Goal: Task Accomplishment & Management: Use online tool/utility

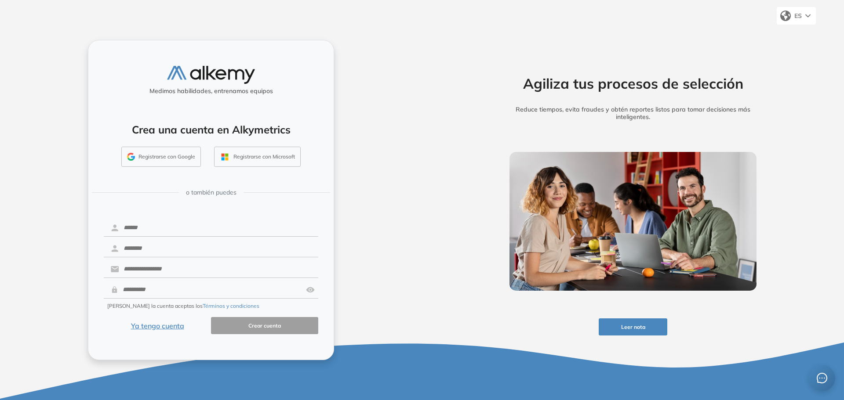
click at [804, 16] on div "ES" at bounding box center [796, 16] width 39 height 18
click at [797, 51] on li "Inglés" at bounding box center [800, 49] width 47 height 14
click at [791, 62] on li "Portugués" at bounding box center [799, 63] width 47 height 14
click at [800, 50] on li "Inglés" at bounding box center [799, 49] width 47 height 14
click at [800, 33] on li "Español" at bounding box center [799, 35] width 47 height 14
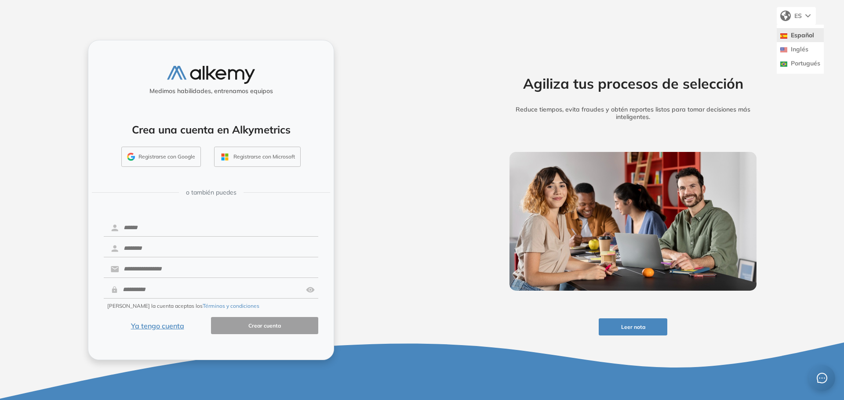
click at [804, 16] on div "ES" at bounding box center [796, 16] width 39 height 18
click at [802, 18] on div "ES" at bounding box center [796, 16] width 39 height 18
click at [807, 111] on div "Agiliza tus procesos de selección Reduce tiempos, evita fraudes y obtén reporte…" at bounding box center [633, 200] width 422 height 400
click at [792, 17] on div "ES" at bounding box center [796, 16] width 39 height 18
click at [792, 46] on li "Inglés" at bounding box center [800, 49] width 47 height 14
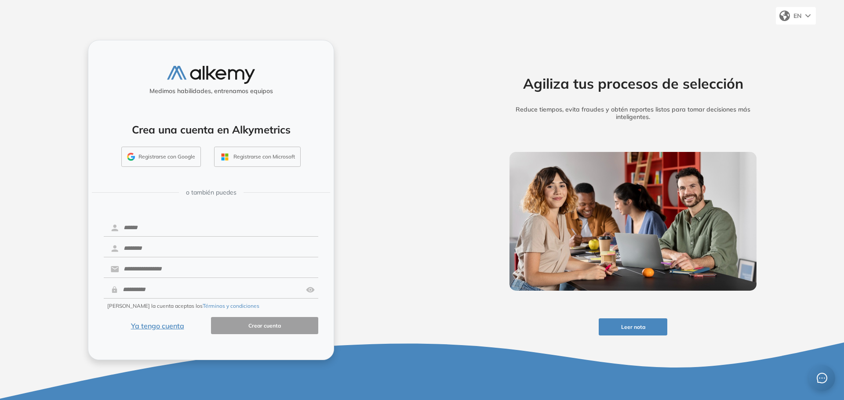
click at [798, 153] on div "Agiliza tus procesos de selección Reduce tiempos, evita fraudes y obtén reporte…" at bounding box center [633, 200] width 422 height 400
click at [796, 16] on span "EN" at bounding box center [797, 16] width 8 height 8
click at [799, 65] on li "Portugués" at bounding box center [799, 63] width 47 height 14
click at [801, 44] on li "Inglés" at bounding box center [799, 49] width 47 height 14
click at [801, 33] on li "Español" at bounding box center [799, 35] width 47 height 14
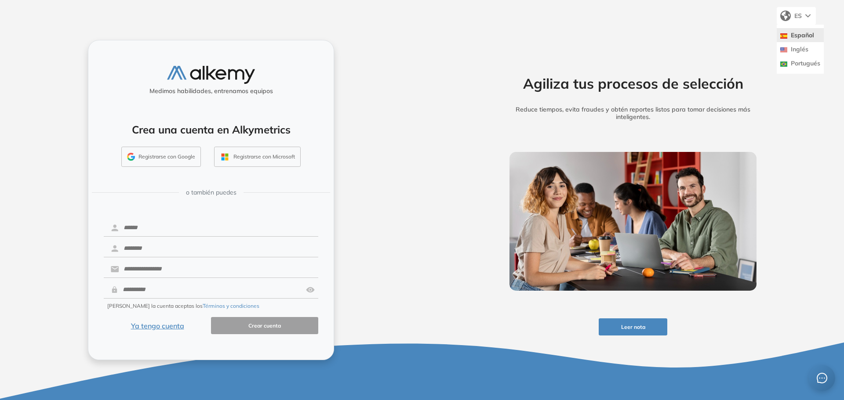
click at [728, 37] on div "Agiliza tus procesos de selección Reduce tiempos, evita fraudes y obtén reporte…" at bounding box center [633, 200] width 422 height 400
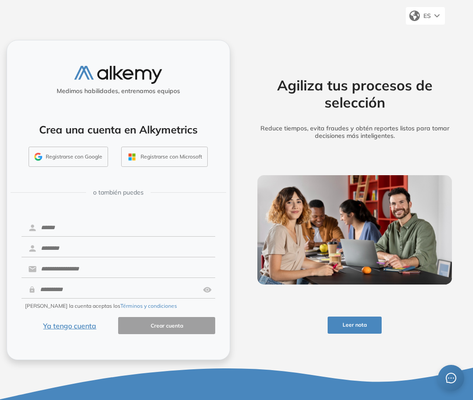
click at [430, 17] on span "ES" at bounding box center [427, 16] width 7 height 8
click at [421, 63] on li "Portugués" at bounding box center [429, 63] width 47 height 14
click at [428, 48] on li "Inglés" at bounding box center [429, 49] width 47 height 14
click at [428, 37] on li "Español" at bounding box center [428, 35] width 47 height 14
click at [382, 51] on div "Agiliza tus procesos de selección Reduce tiempos, evita fraudes y obtén reporte…" at bounding box center [356, 200] width 224 height 320
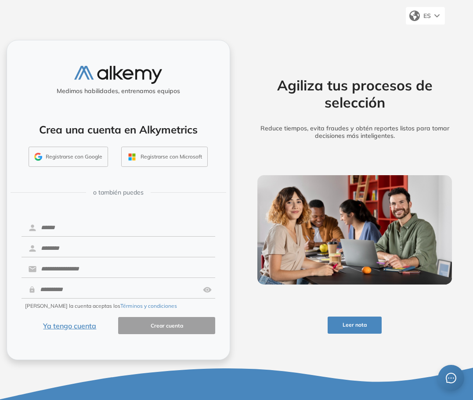
click at [433, 15] on div "ES" at bounding box center [425, 16] width 39 height 18
click at [429, 49] on li "Inglés" at bounding box center [429, 49] width 47 height 14
click at [432, 63] on li "Portugués" at bounding box center [428, 63] width 47 height 14
click at [430, 50] on li "Inglés" at bounding box center [429, 49] width 47 height 14
click at [432, 35] on li "Español" at bounding box center [428, 35] width 47 height 14
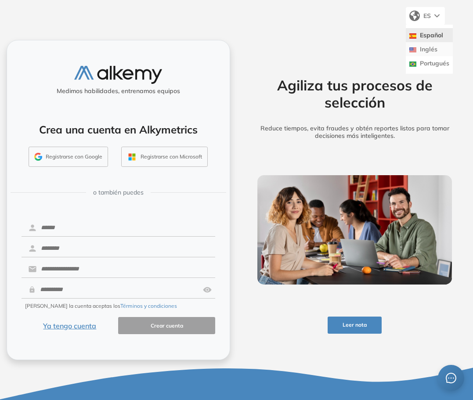
click at [433, 50] on li "Inglés" at bounding box center [429, 49] width 47 height 14
click at [433, 65] on li "Portugués" at bounding box center [428, 63] width 47 height 14
drag, startPoint x: 425, startPoint y: 34, endPoint x: 429, endPoint y: 52, distance: 19.1
click at [429, 52] on ul "Español Inglés Portugués" at bounding box center [429, 49] width 47 height 49
click at [337, 54] on div "Agiliza tus procesos de selección Reduce tiempos, evita fraudes y obtén reporte…" at bounding box center [356, 200] width 224 height 320
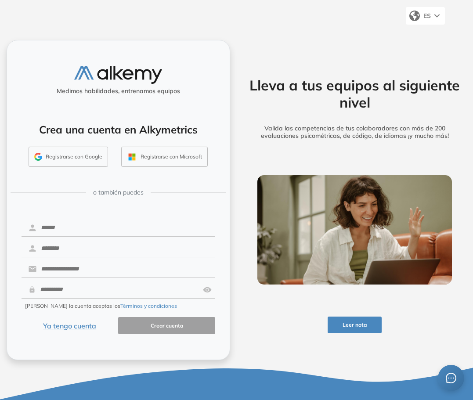
click at [430, 16] on span "ES" at bounding box center [427, 16] width 7 height 8
click at [427, 48] on li "English" at bounding box center [429, 49] width 47 height 14
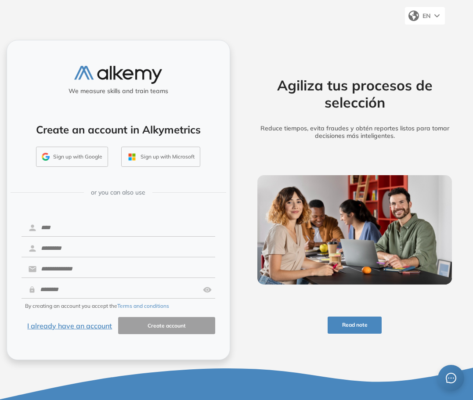
click at [427, 20] on div "EN" at bounding box center [425, 16] width 40 height 18
click at [426, 66] on li "Português" at bounding box center [428, 63] width 47 height 14
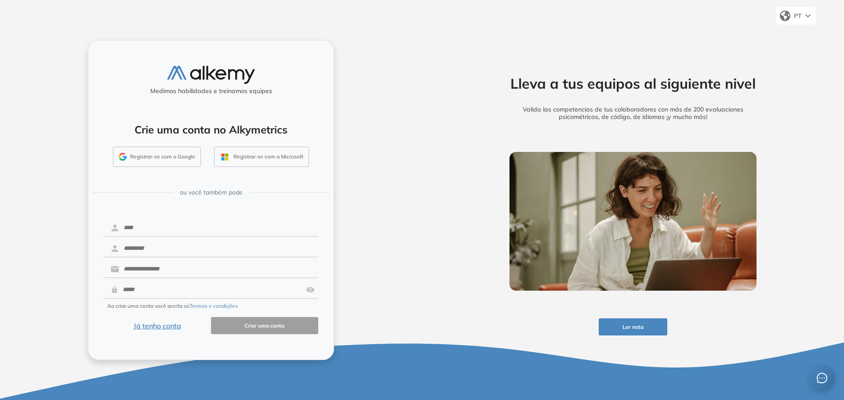
click at [473, 18] on div "PT" at bounding box center [796, 16] width 40 height 18
click at [473, 30] on li "Español" at bounding box center [799, 35] width 47 height 14
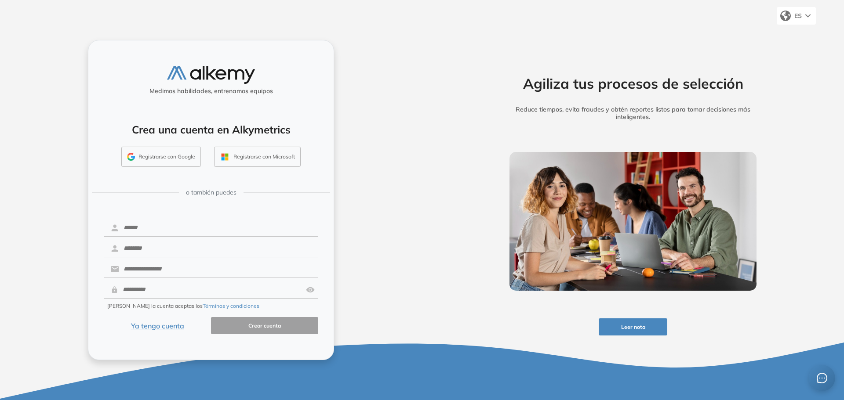
click at [792, 15] on div "ES" at bounding box center [796, 16] width 39 height 18
click at [792, 55] on li "English" at bounding box center [800, 49] width 47 height 14
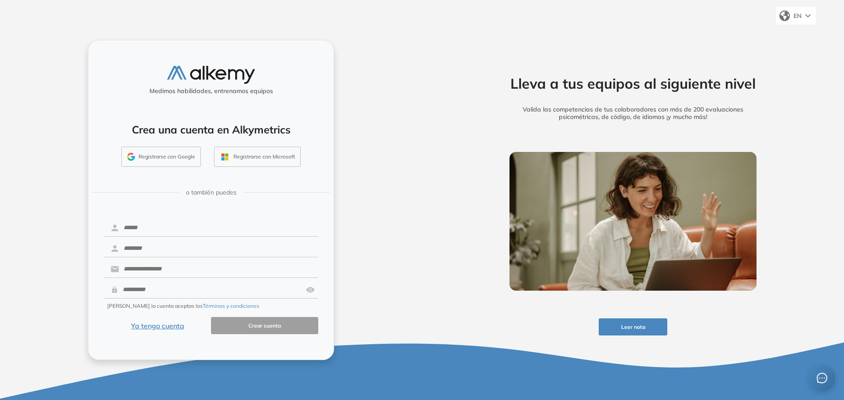
click at [800, 15] on span "EN" at bounding box center [797, 16] width 8 height 8
click at [795, 37] on li "Español" at bounding box center [799, 35] width 47 height 14
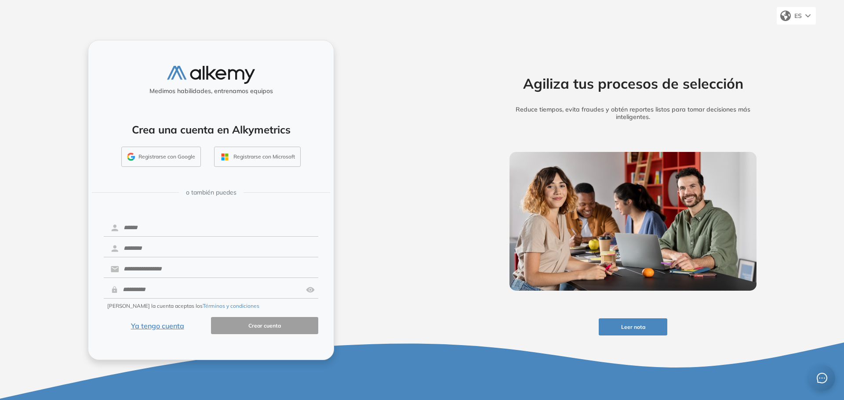
click at [180, 155] on button "Registrarse con Google" at bounding box center [161, 157] width 80 height 20
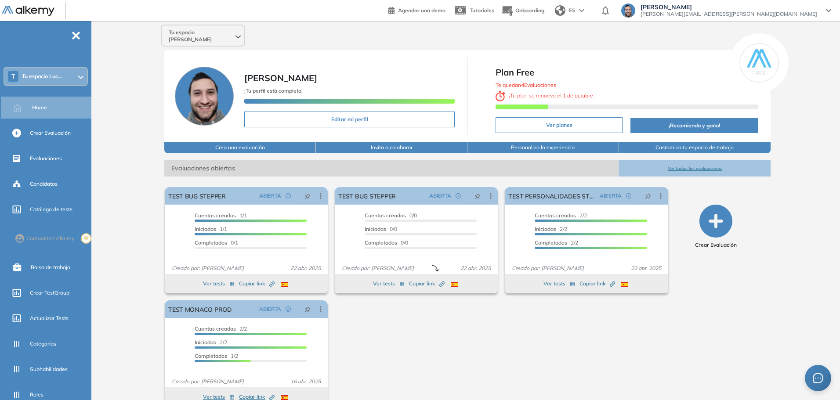
click at [64, 72] on div "T Tu espacio Luc..." at bounding box center [45, 77] width 83 height 18
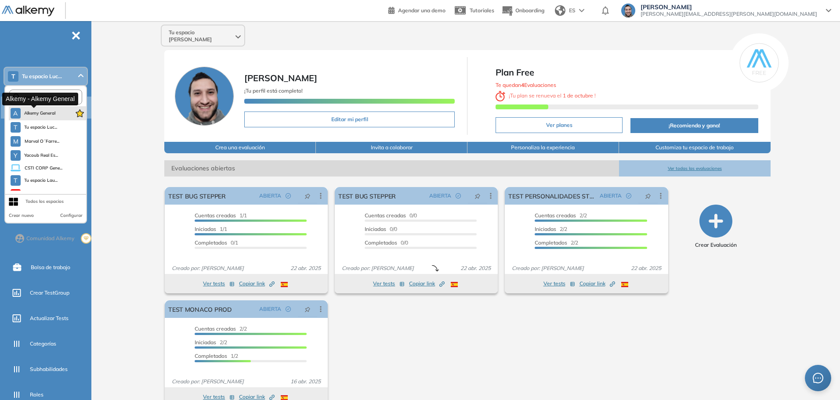
click at [50, 117] on button "A Alkemy General" at bounding box center [33, 113] width 45 height 11
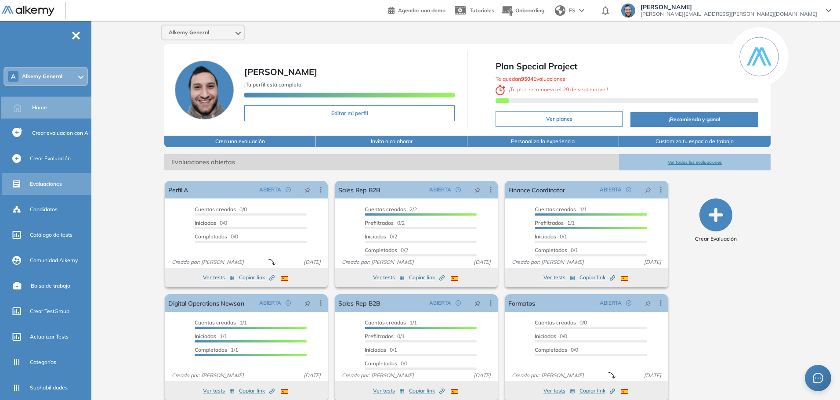
click at [35, 184] on span "Evaluaciones" at bounding box center [46, 184] width 32 height 8
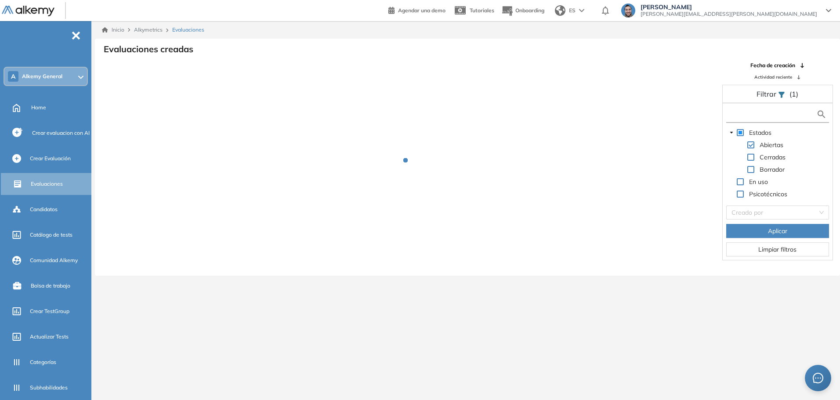
click at [748, 115] on input "text" at bounding box center [772, 114] width 88 height 9
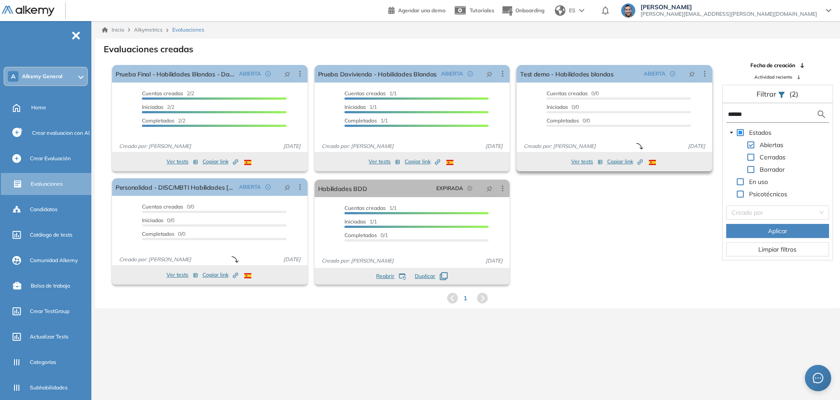
drag, startPoint x: 765, startPoint y: 113, endPoint x: 625, endPoint y: 110, distance: 139.4
click at [626, 110] on div "El proctoring será activado ¡Importante!: Los usuarios que ya realizaron la eva…" at bounding box center [467, 175] width 745 height 227
type input "***"
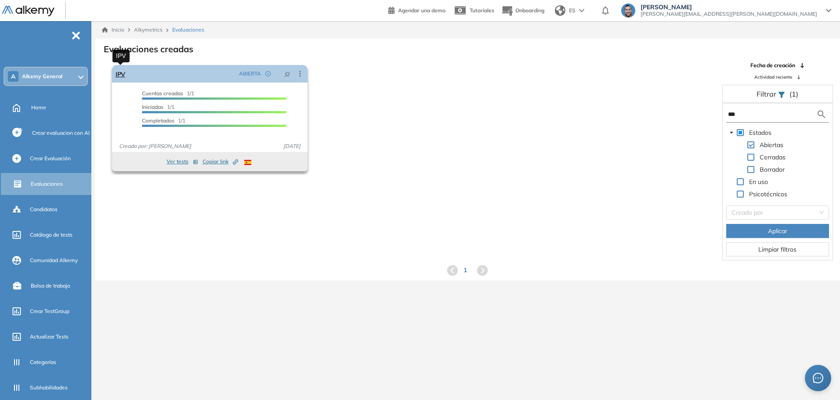
click at [122, 73] on link "IPV" at bounding box center [121, 74] width 10 height 18
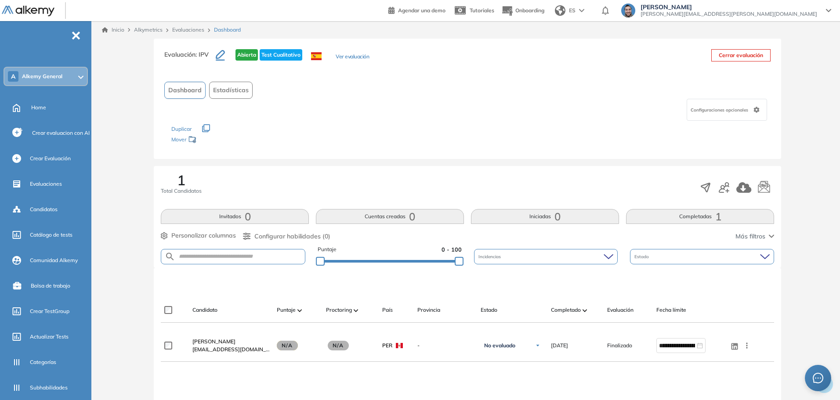
scroll to position [44, 0]
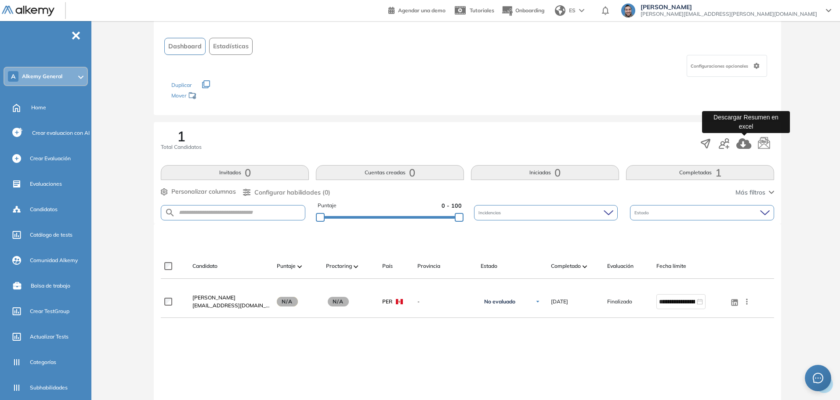
click at [747, 143] on icon "button" at bounding box center [744, 143] width 15 height 11
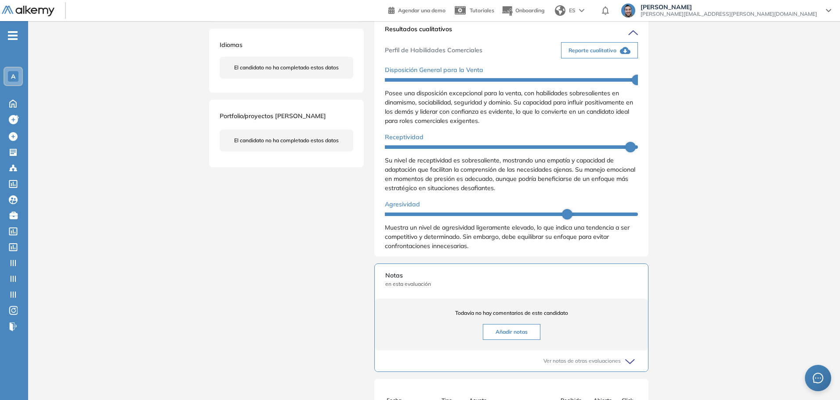
scroll to position [88, 0]
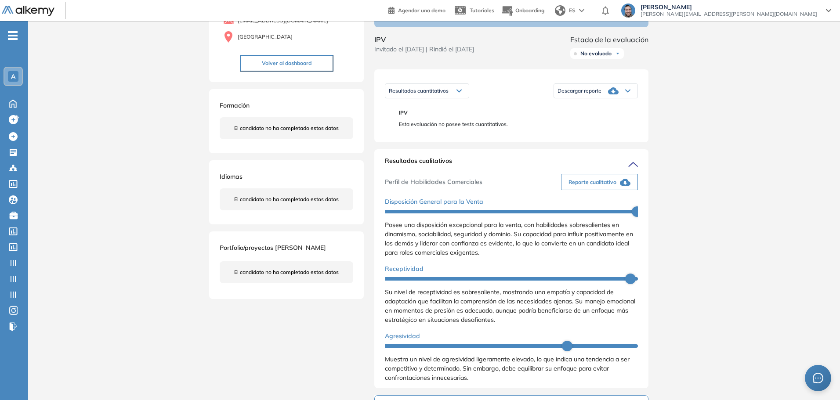
click at [610, 186] on span "Reporte cualitativo" at bounding box center [593, 182] width 48 height 8
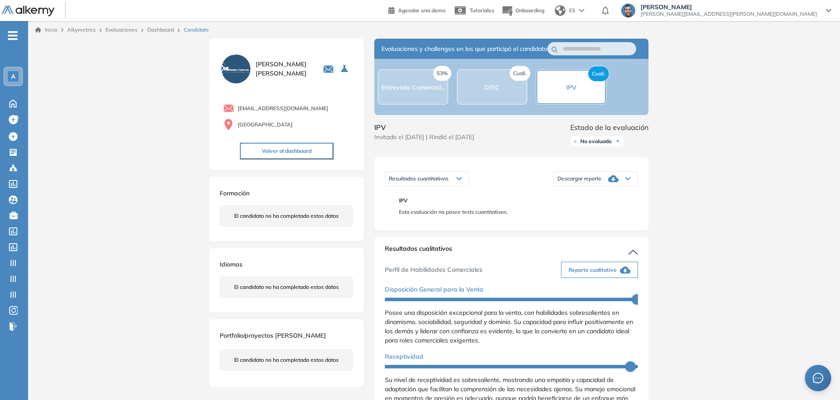
click at [795, 10] on span "[PERSON_NAME]" at bounding box center [729, 7] width 177 height 7
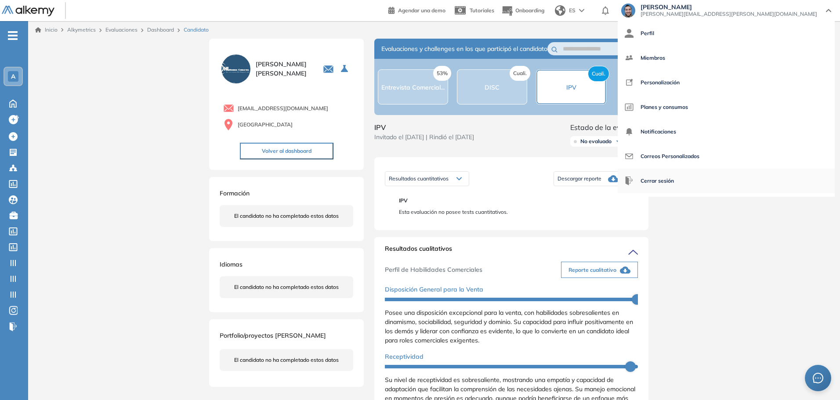
click at [674, 180] on span "Cerrar sesión" at bounding box center [657, 181] width 33 height 21
